Goal: Check status

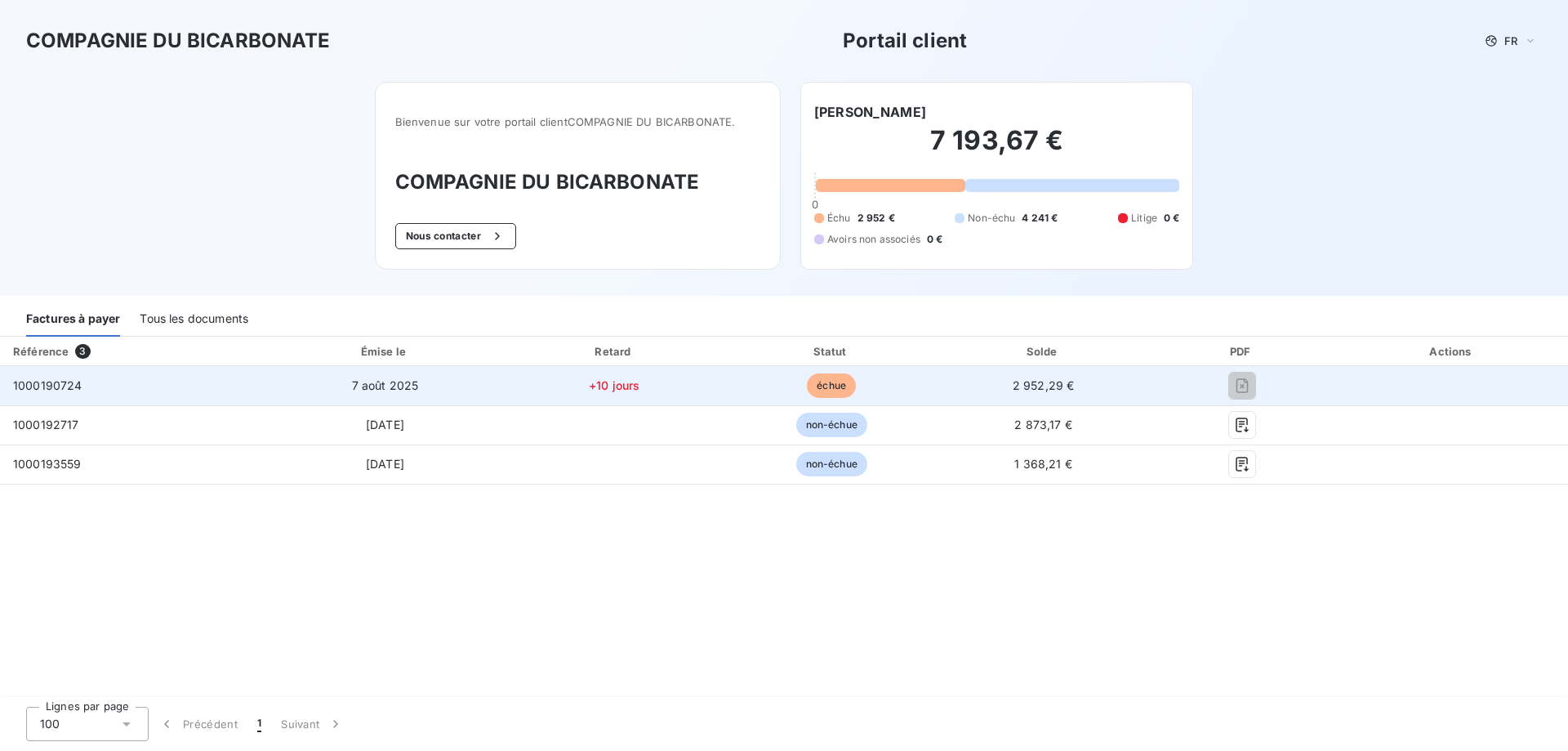
click at [46, 383] on span "1000190724" at bounding box center [48, 385] width 69 height 14
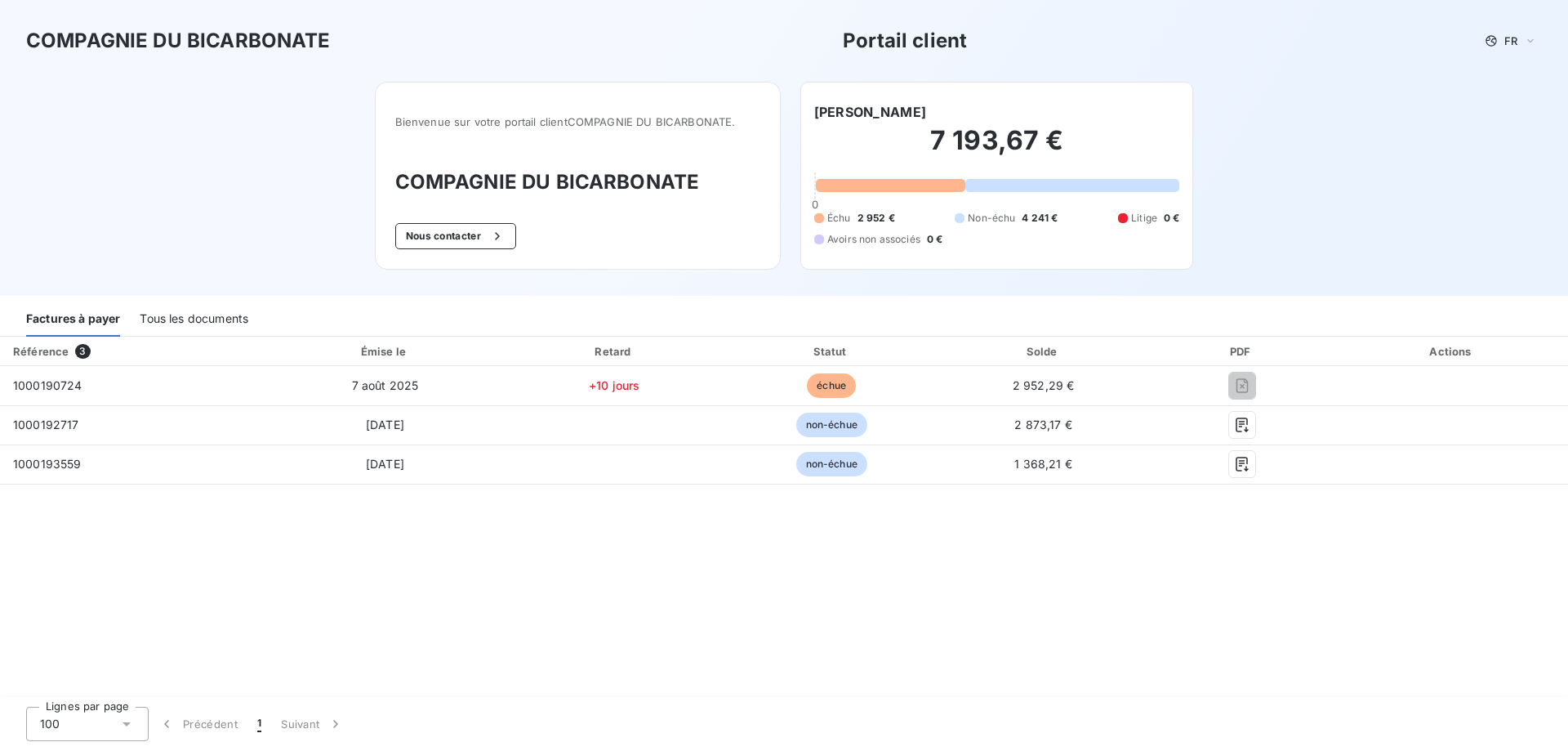
click at [60, 348] on div "Référence" at bounding box center [41, 351] width 56 height 13
click at [193, 317] on div "Tous les documents" at bounding box center [193, 319] width 108 height 35
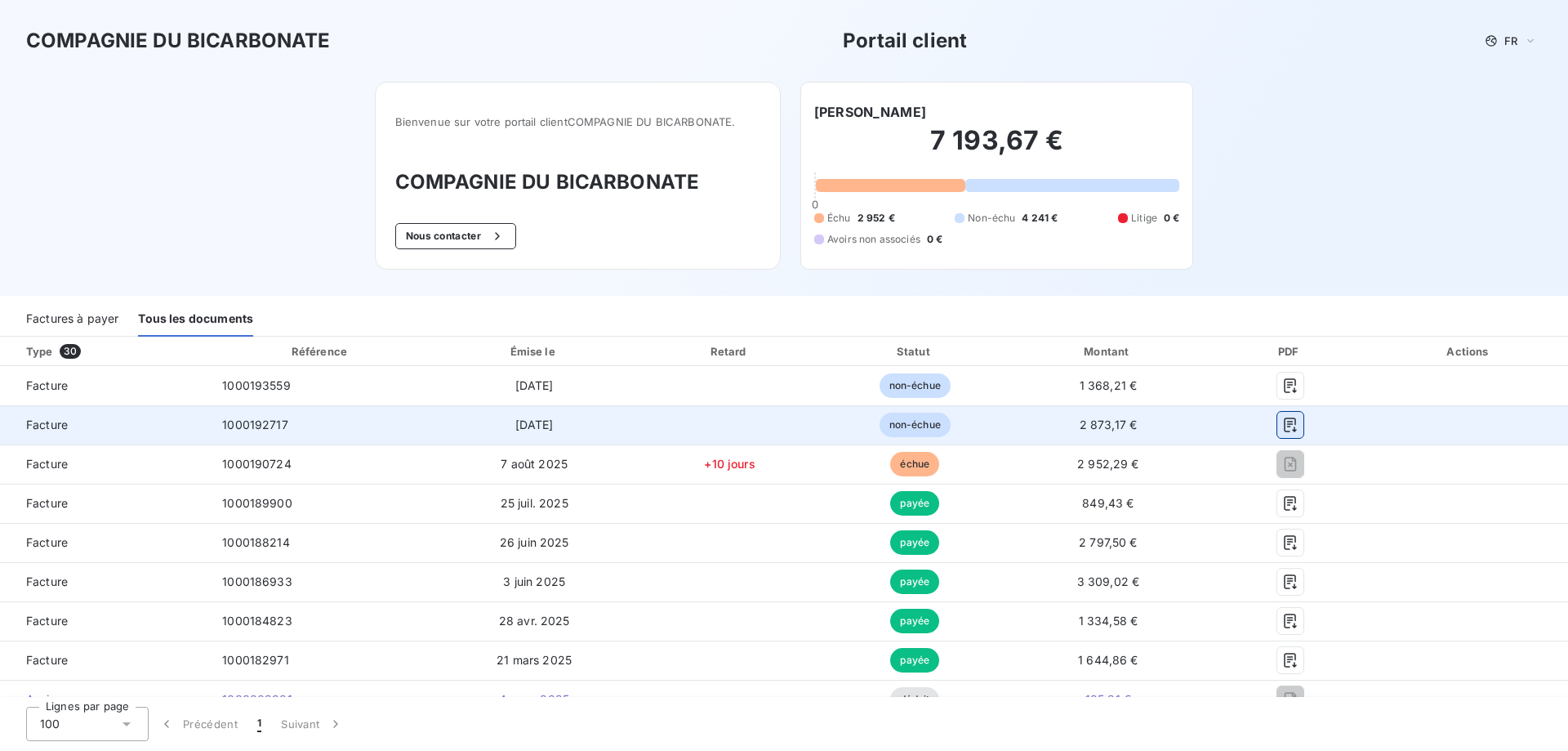
click at [1284, 426] on icon "button" at bounding box center [1290, 424] width 12 height 15
